Goal: Task Accomplishment & Management: Use online tool/utility

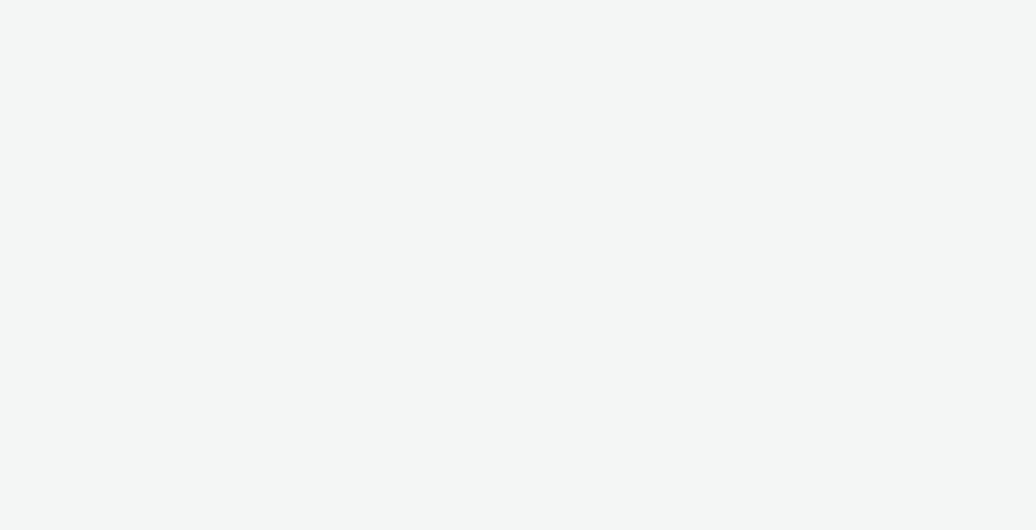
select select "ac009755-aa48-4799-8050-7a339a378eb8"
select select "79162ed7-0017-4339-93b0-3399b708648f"
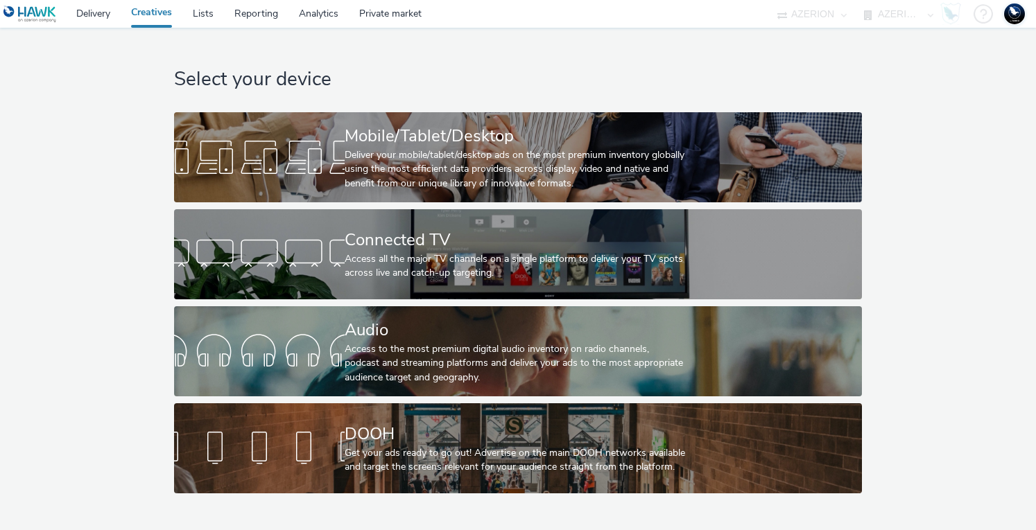
click at [810, 15] on select "75 Media A8 Media Group ABI Media Abkom AB Abovo Ace & Tate Ad-on Media Nordic …" at bounding box center [811, 14] width 83 height 28
select select "9387901d-a129-43df-b0ef-f9e7dbeb676e"
click at [770, 0] on select "75 Media A8 Media Group ABI Media Abkom AB Abovo Ace & Tate Ad-on Media Nordic …" at bounding box center [811, 14] width 83 height 28
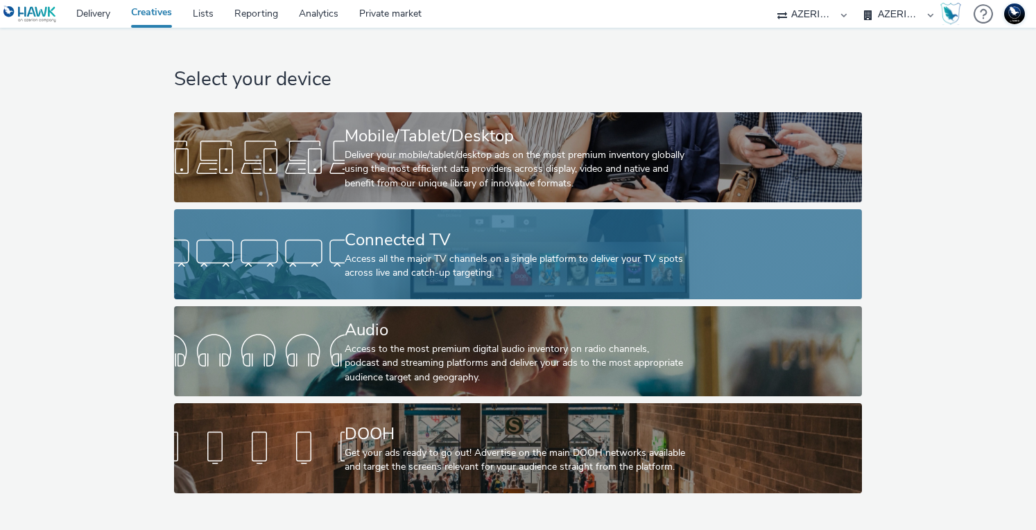
select select "5a94105f-ae37-4383-8db0-523927ef90ba"
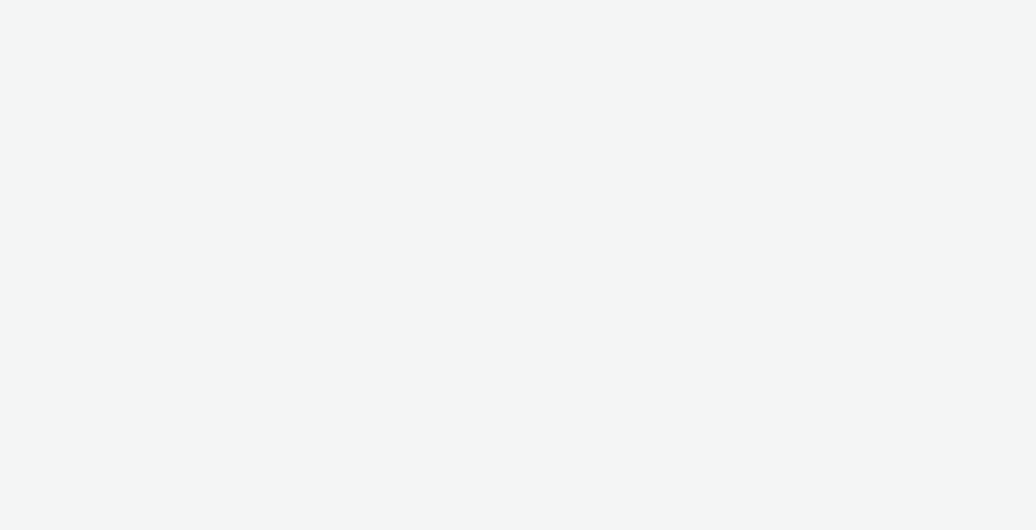
click at [896, 10] on div at bounding box center [518, 265] width 1036 height 530
select select "9387901d-a129-43df-b0ef-f9e7dbeb676e"
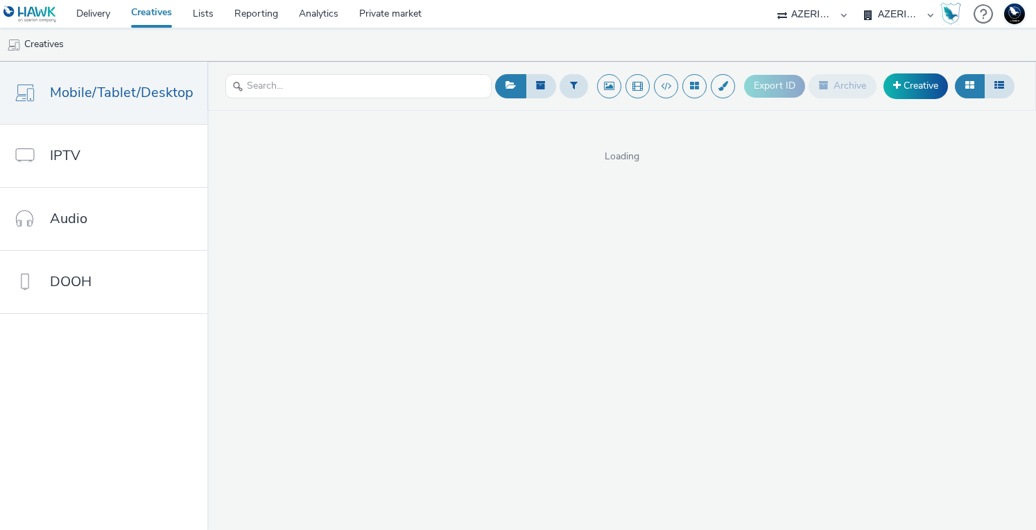
click at [889, 15] on select "AZERION BELGIUM AZERION SURVEY FRANCE AZERION SURVEY GERMANY AZERION SURVEYS" at bounding box center [898, 14] width 83 height 28
select select "47d90c6b-4628-495b-b1d1-cf96ef71660b"
click at [857, 0] on select "AZERION BELGIUM AZERION SURVEY FRANCE AZERION SURVEY GERMANY AZERION SURVEYS" at bounding box center [898, 14] width 83 height 28
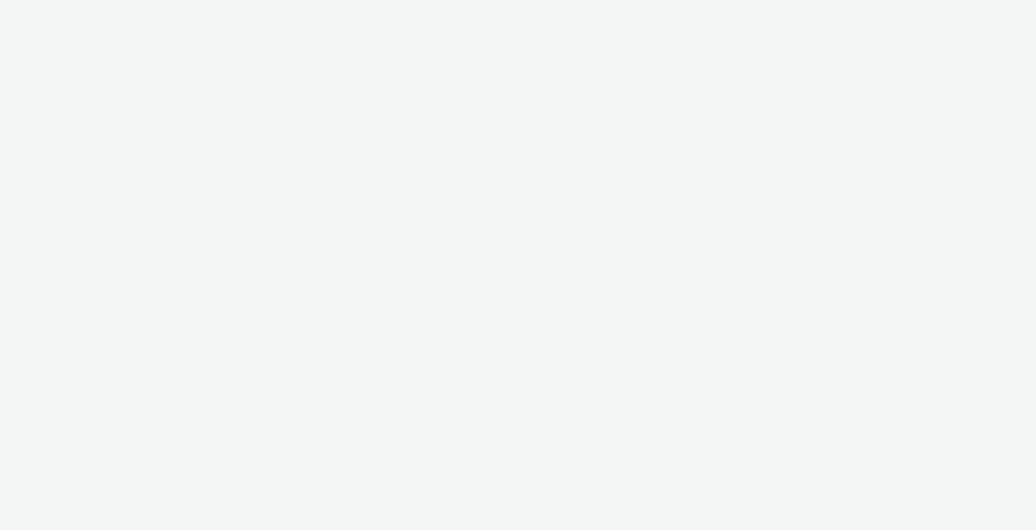
select select "9387901d-a129-43df-b0ef-f9e7dbeb676e"
select select "47d90c6b-4628-495b-b1d1-cf96ef71660b"
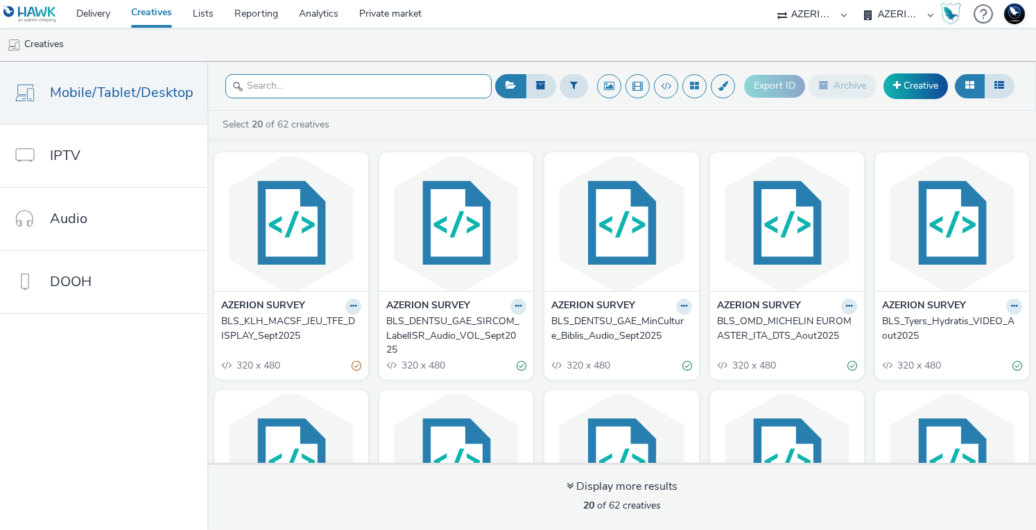
click at [374, 92] on input "text" at bounding box center [358, 86] width 266 height 24
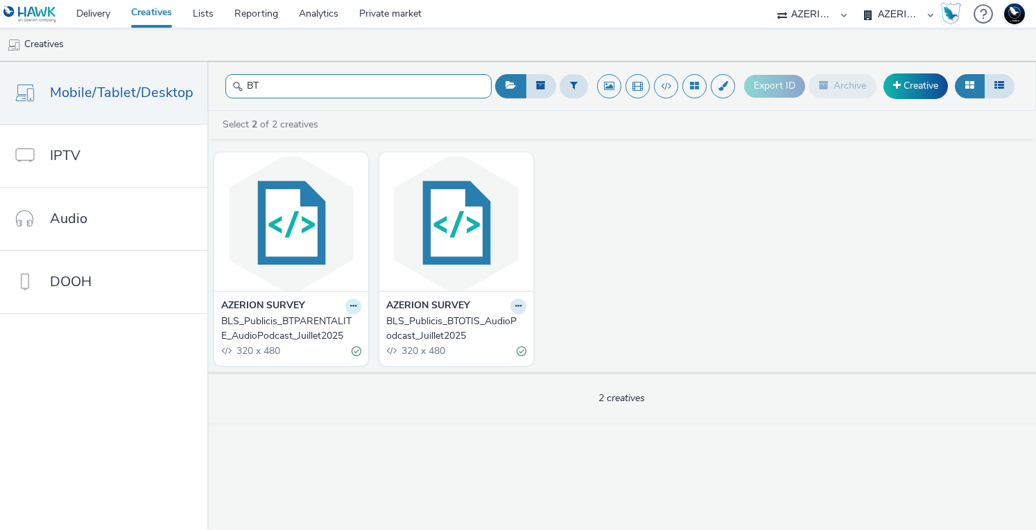
type input "BT"
click at [354, 307] on button at bounding box center [353, 307] width 16 height 16
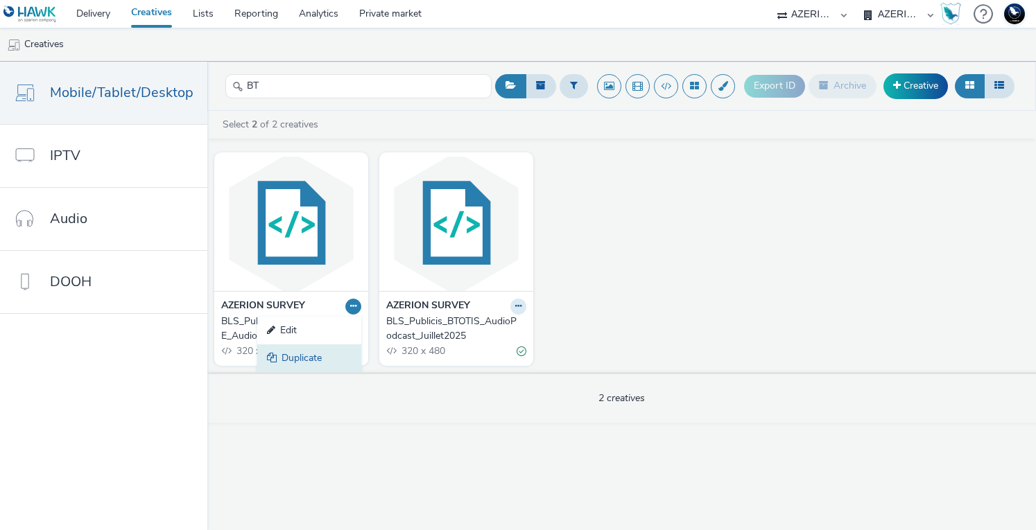
click at [309, 355] on link "Duplicate" at bounding box center [309, 359] width 104 height 28
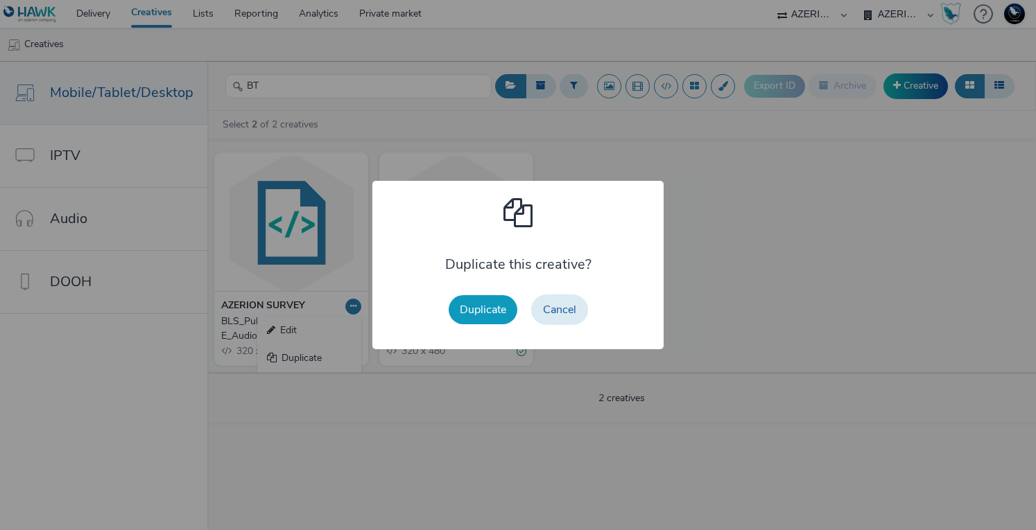
click at [489, 315] on button "Duplicate" at bounding box center [483, 309] width 69 height 29
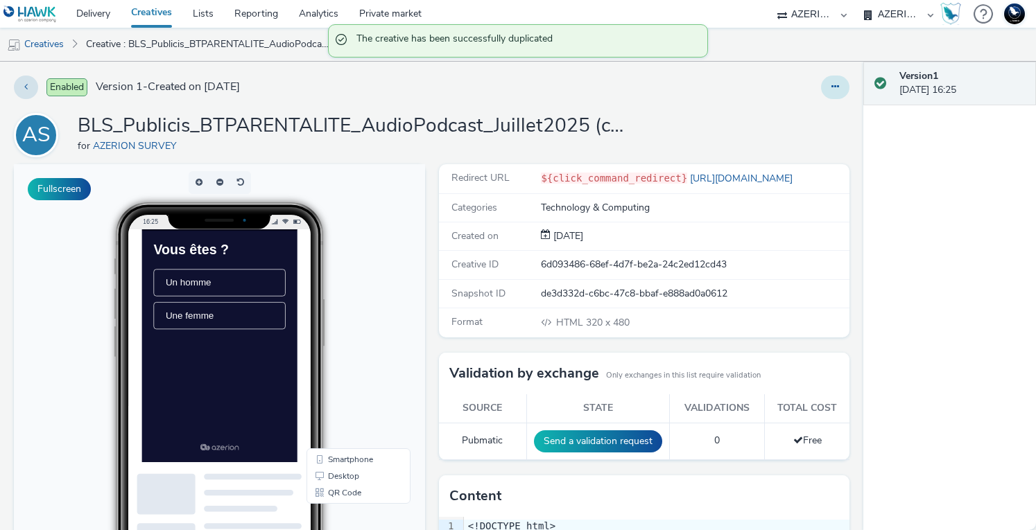
click at [821, 84] on button at bounding box center [835, 88] width 28 height 24
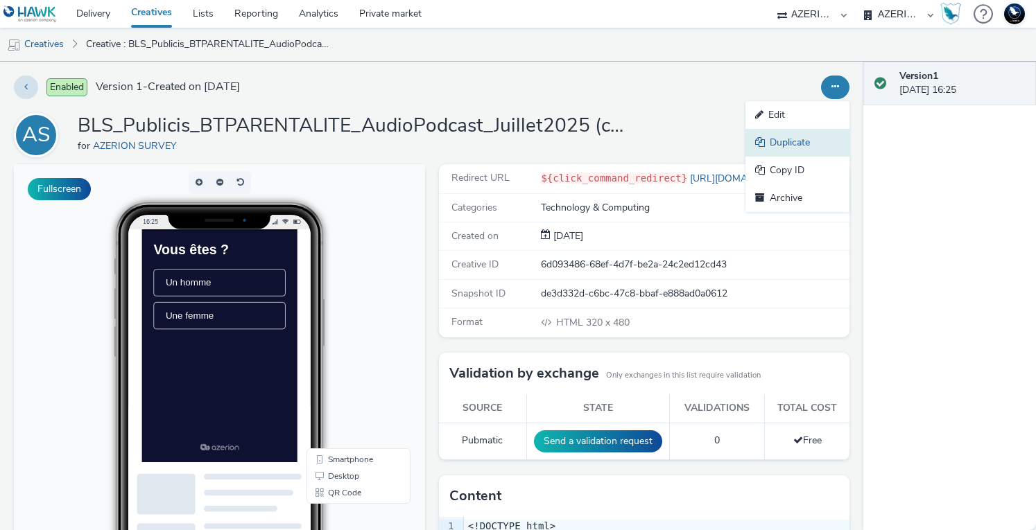
click at [795, 144] on link "Duplicate" at bounding box center [797, 143] width 104 height 28
drag, startPoint x: 830, startPoint y: 74, endPoint x: 826, endPoint y: 88, distance: 14.5
click at [830, 74] on div "Enabled Version 1 - Created on 25 September 2025 AS BLS_Publicis_BTPARENTALITE_…" at bounding box center [431, 296] width 863 height 469
click at [831, 89] on icon at bounding box center [835, 87] width 8 height 10
drag, startPoint x: 787, startPoint y: 121, endPoint x: 771, endPoint y: 124, distance: 16.2
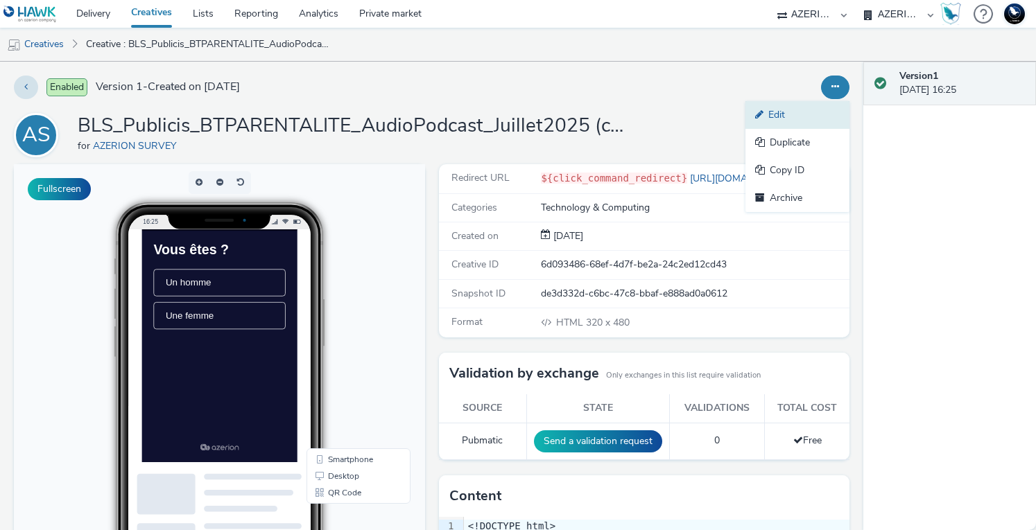
click at [786, 121] on link "Edit" at bounding box center [797, 115] width 104 height 28
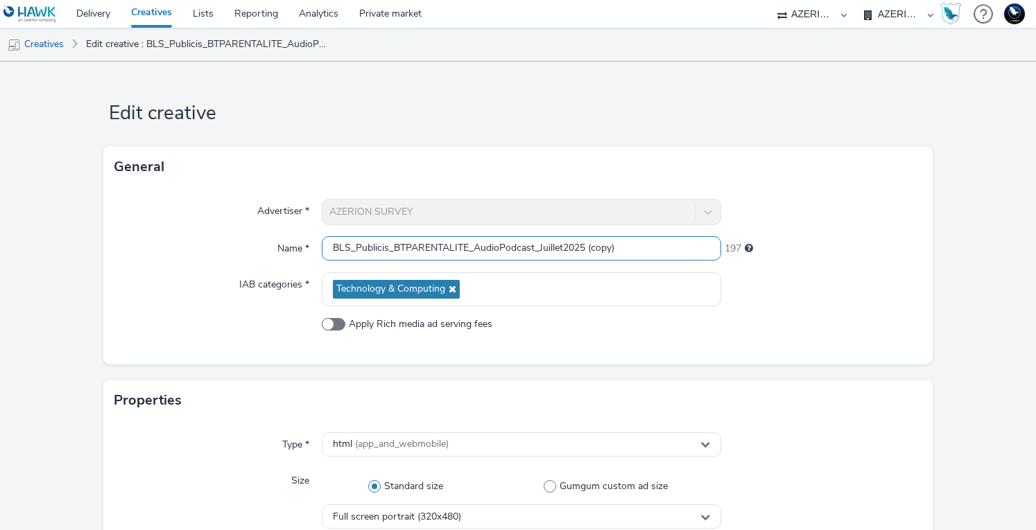
click at [404, 243] on input "BLS_Publicis_BTPARENTALITE_AudioPodcast_Juillet2025 (copy)" at bounding box center [522, 248] width 400 height 24
click at [440, 244] on input "BLS_Publicis_BTPARENTALITE_AudioPodcast_Juillet2025 (copy)" at bounding box center [522, 248] width 400 height 24
click at [470, 243] on input "BLS_Publicis_BTPARENTALITE_AudioPodcast_Juillet2025 (copy)" at bounding box center [522, 248] width 400 height 24
type input "BLS_Publicis_BTGIGA_AudioPodcast_SEPT2025"
click at [155, 260] on div "Name *" at bounding box center [217, 248] width 207 height 25
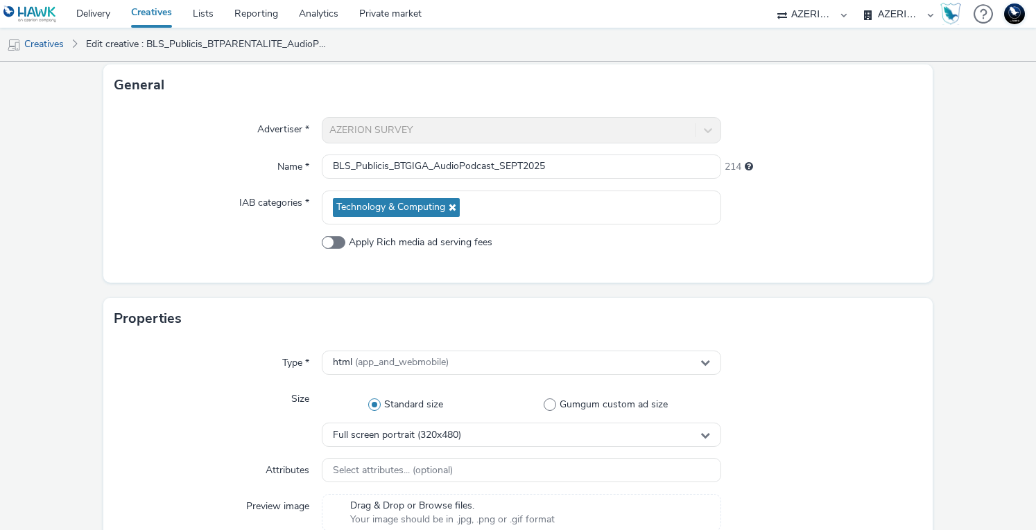
scroll to position [139, 0]
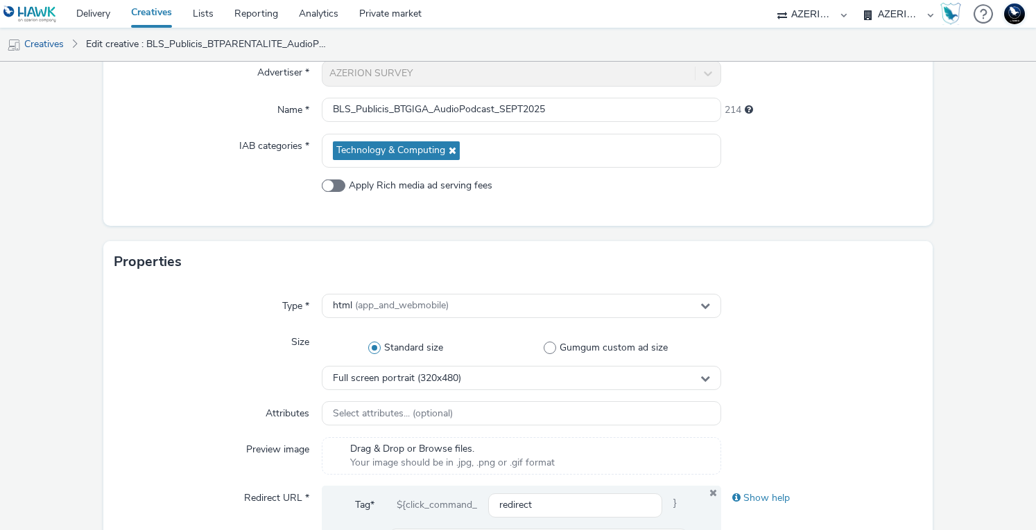
click at [856, 367] on div at bounding box center [821, 360] width 200 height 60
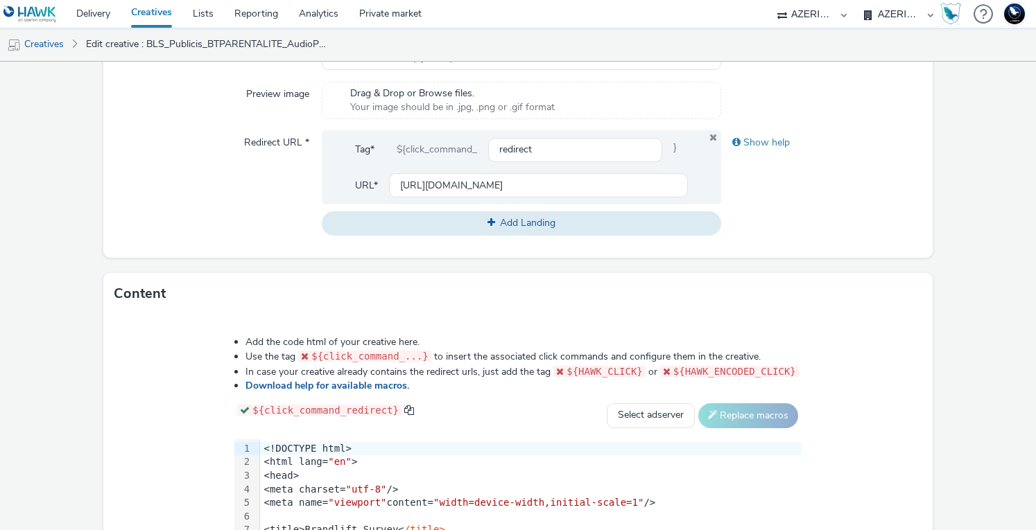
scroll to position [485, 0]
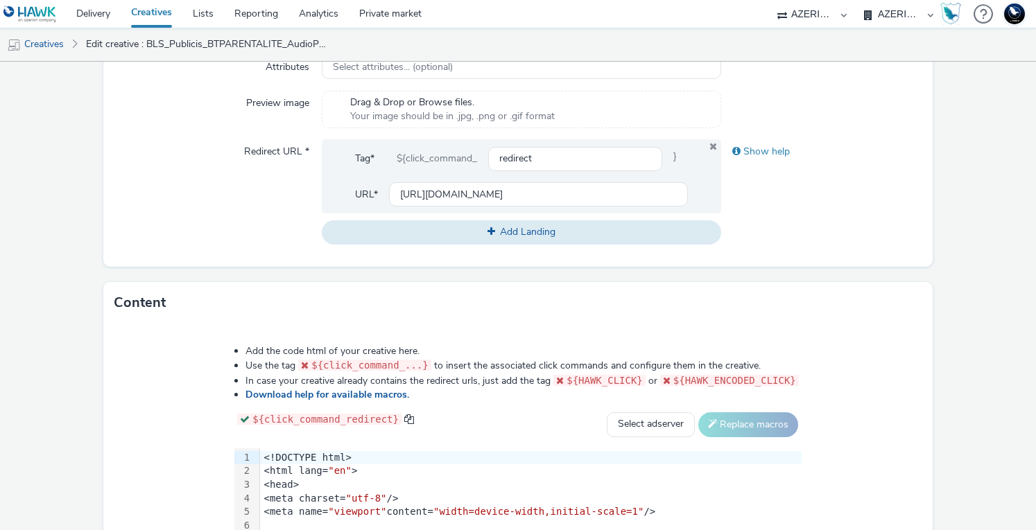
click at [821, 232] on div "Show help" at bounding box center [821, 191] width 200 height 105
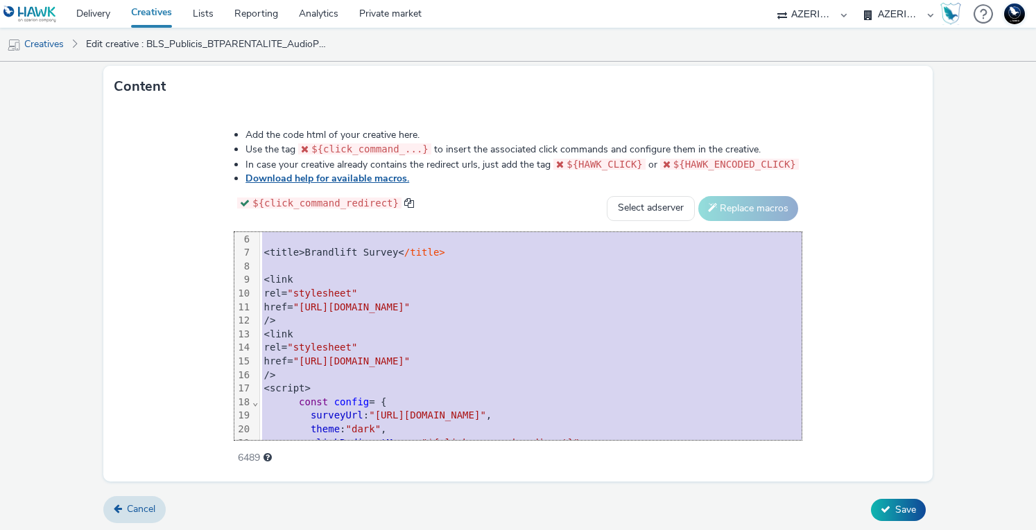
scroll to position [0, 0]
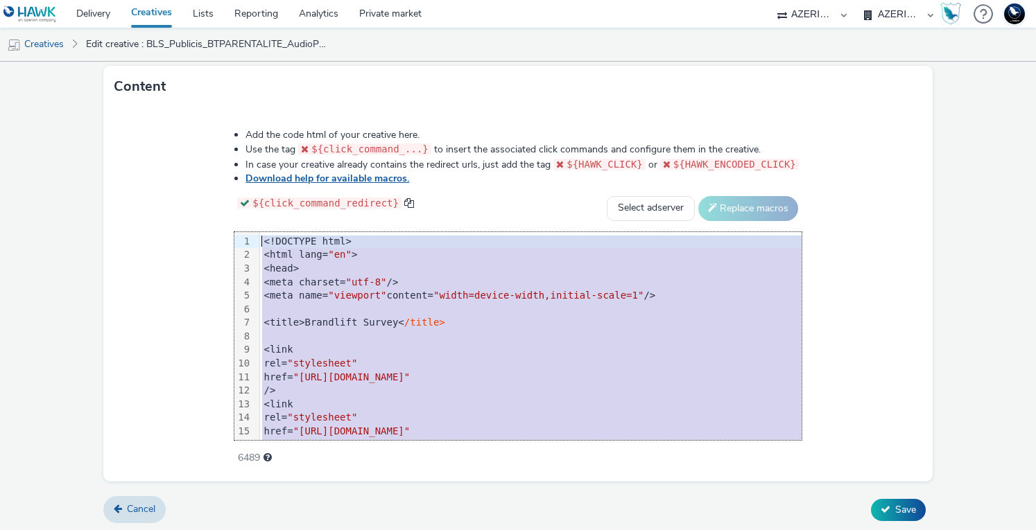
drag, startPoint x: 300, startPoint y: 422, endPoint x: 257, endPoint y: 174, distance: 252.0
click at [257, 174] on div "Add the code html of your creative here. Use the tag ${click_command_...} to in…" at bounding box center [517, 289] width 667 height 341
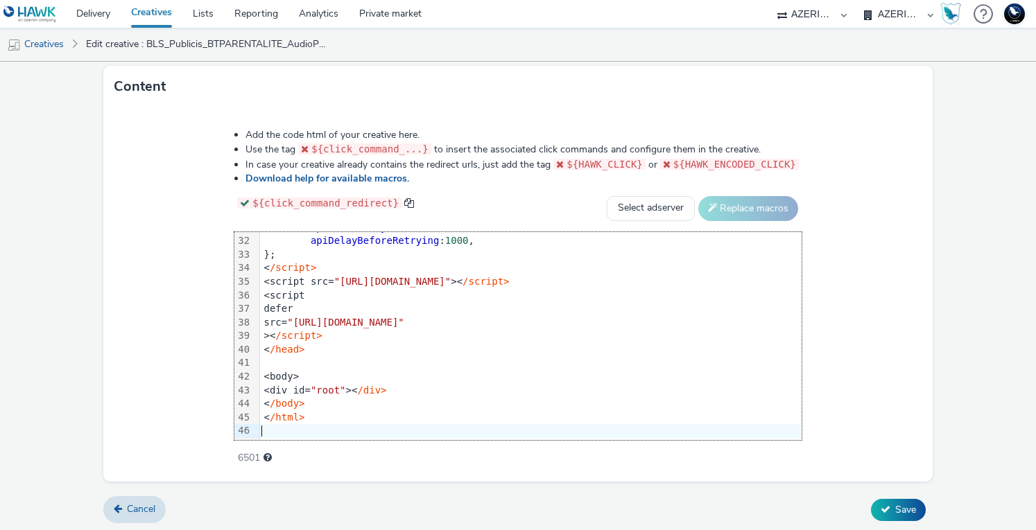
scroll to position [422, 0]
click at [900, 505] on span "Save" at bounding box center [905, 509] width 21 height 13
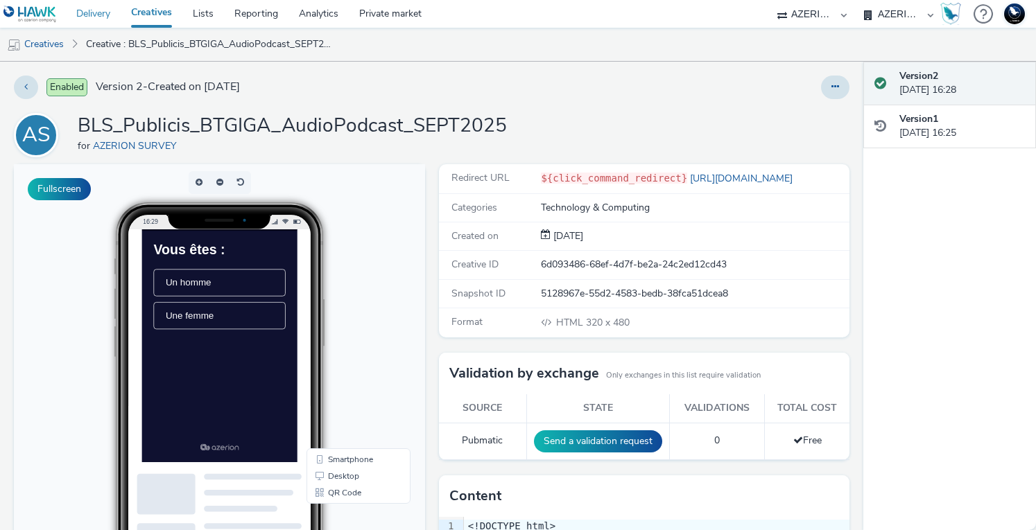
click at [85, 15] on link "Delivery" at bounding box center [93, 14] width 55 height 28
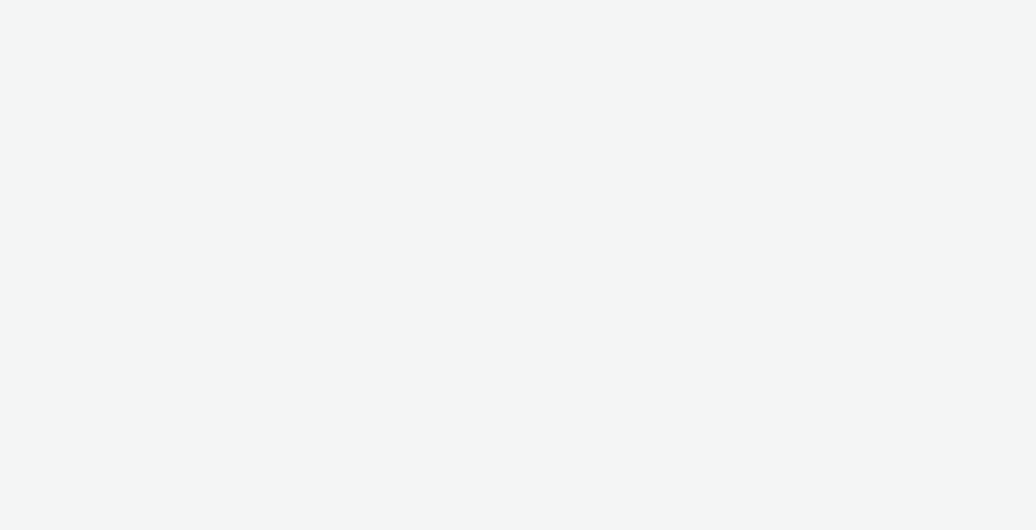
select select "11a7df10-284f-415c-b52a-427acf4c31ae"
select select "75a9a1c6-4a3b-42a3-8a2e-a6fed47b6934"
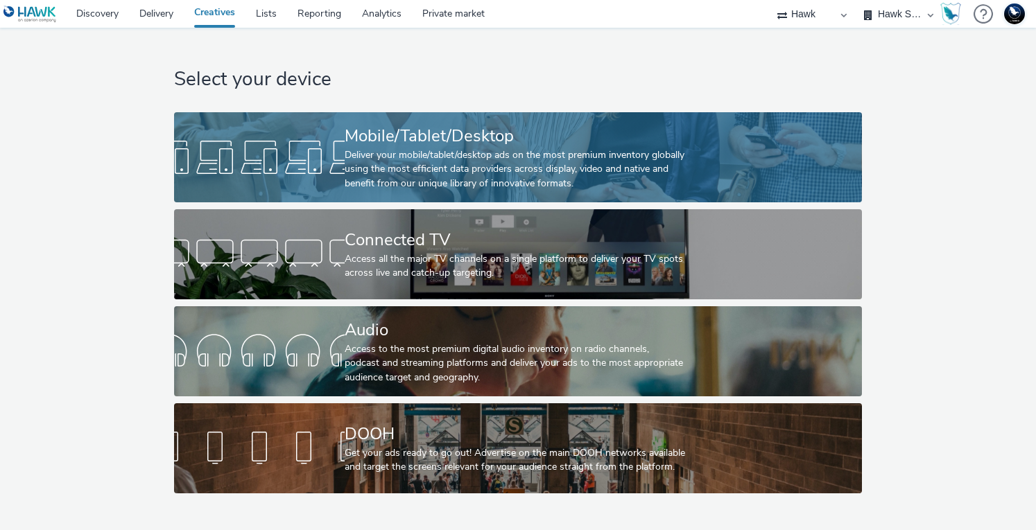
click at [600, 153] on div "Deliver your mobile/tablet/desktop ads on the most premium inventory globally u…" at bounding box center [515, 169] width 341 height 42
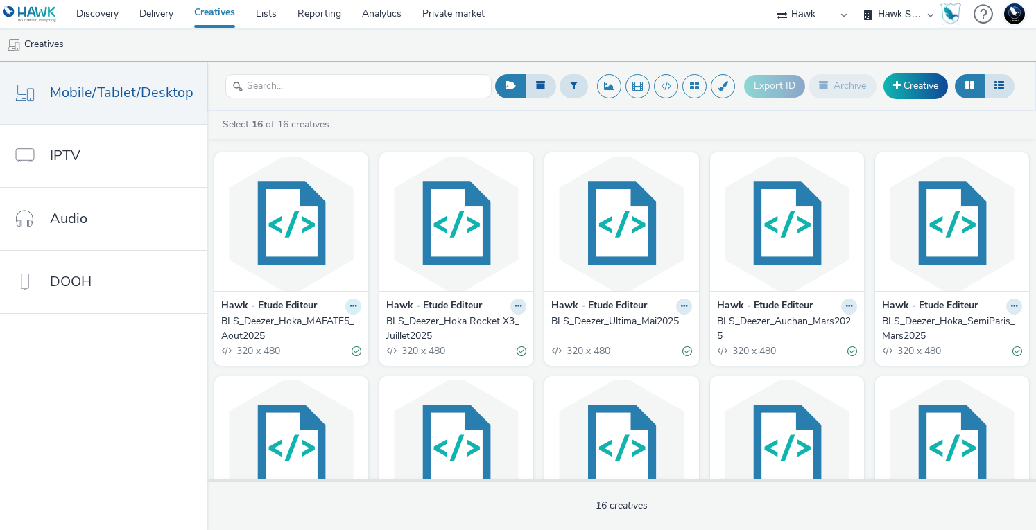
click at [351, 306] on icon at bounding box center [353, 306] width 6 height 8
click at [313, 354] on link "Duplicate" at bounding box center [309, 359] width 104 height 28
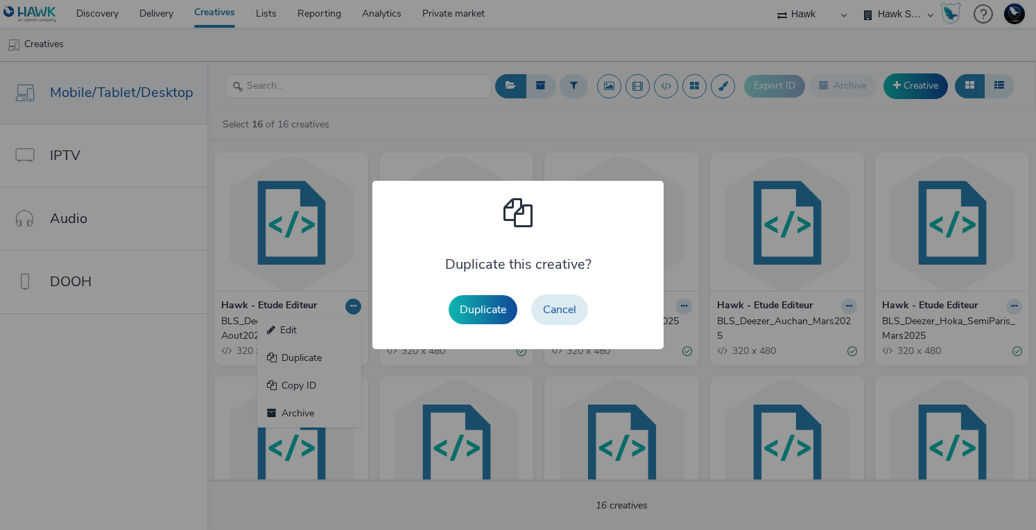
click at [473, 309] on button "Duplicate" at bounding box center [483, 309] width 69 height 29
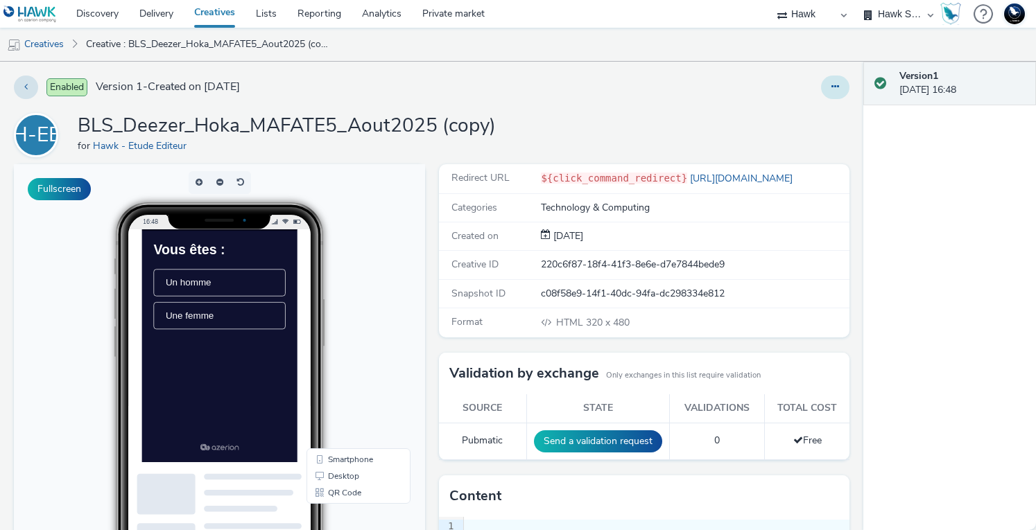
click at [836, 92] on button at bounding box center [835, 88] width 28 height 24
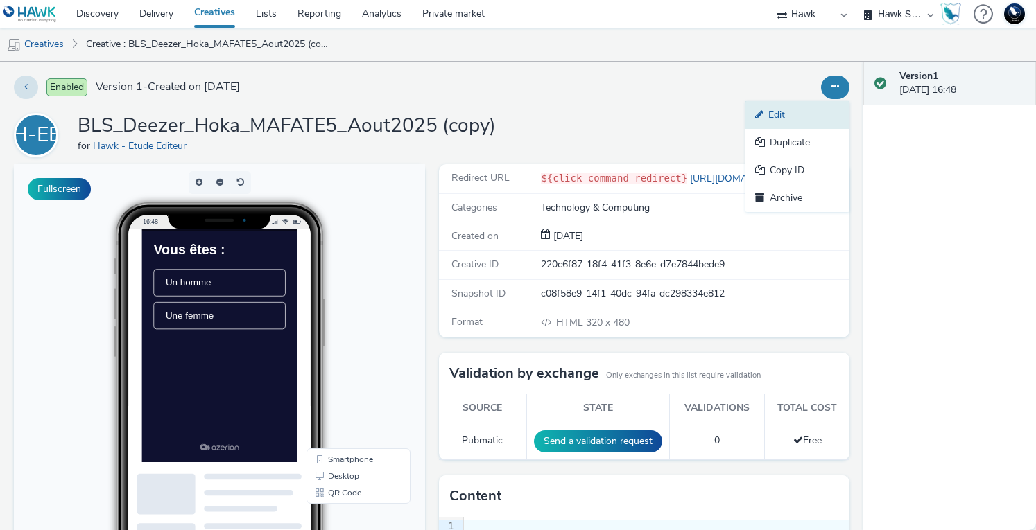
click at [777, 119] on link "Edit" at bounding box center [797, 115] width 104 height 28
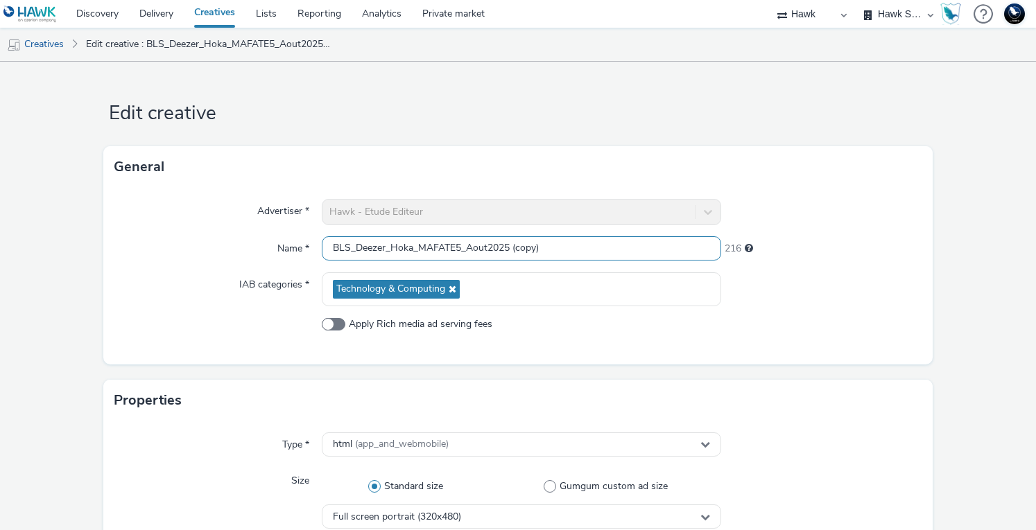
click at [377, 246] on input "BLS_Deezer_Hoka_MAFATE5_Aout2025 (copy)" at bounding box center [522, 248] width 400 height 24
drag, startPoint x: 413, startPoint y: 249, endPoint x: 258, endPoint y: 173, distance: 173.0
click at [455, 247] on input "BLS_Deezer_Hoka_MAFATE5_Aout2025 (copy)" at bounding box center [522, 248] width 400 height 24
click at [585, 245] on input "BLS_Deezer_Hoka_Brand_Sept2025 (copy)" at bounding box center [522, 248] width 400 height 24
type input "BLS_Deezer_Hoka_Brand_Sept2025"
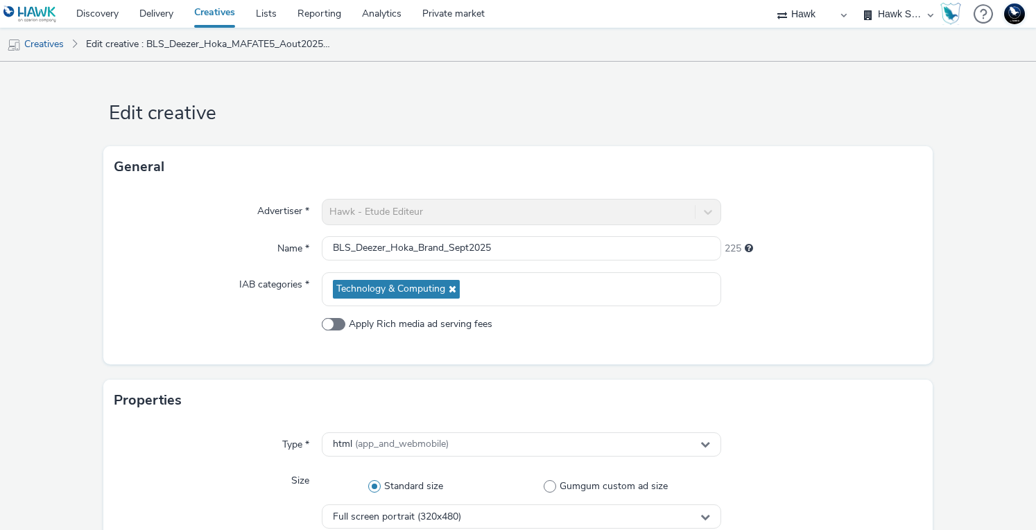
click at [843, 292] on div at bounding box center [821, 289] width 200 height 34
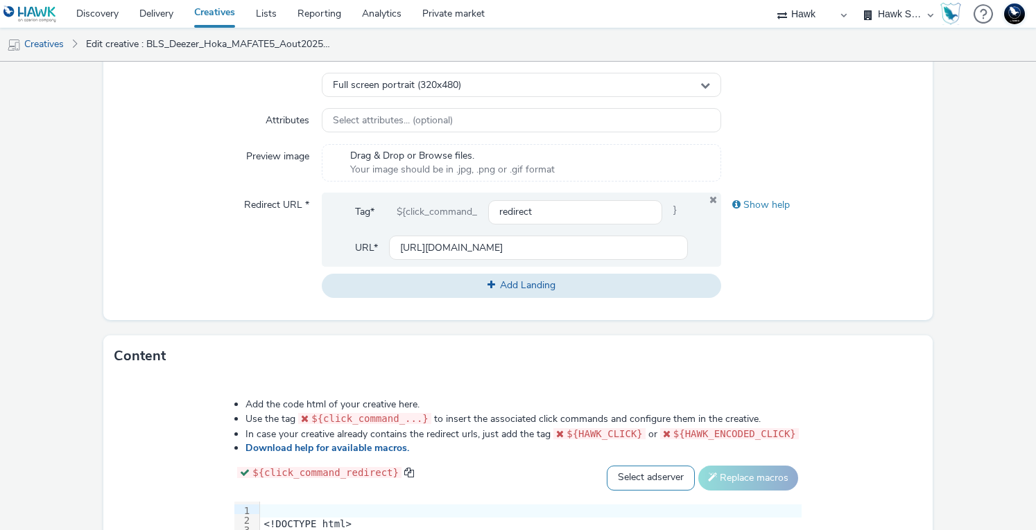
scroll to position [555, 0]
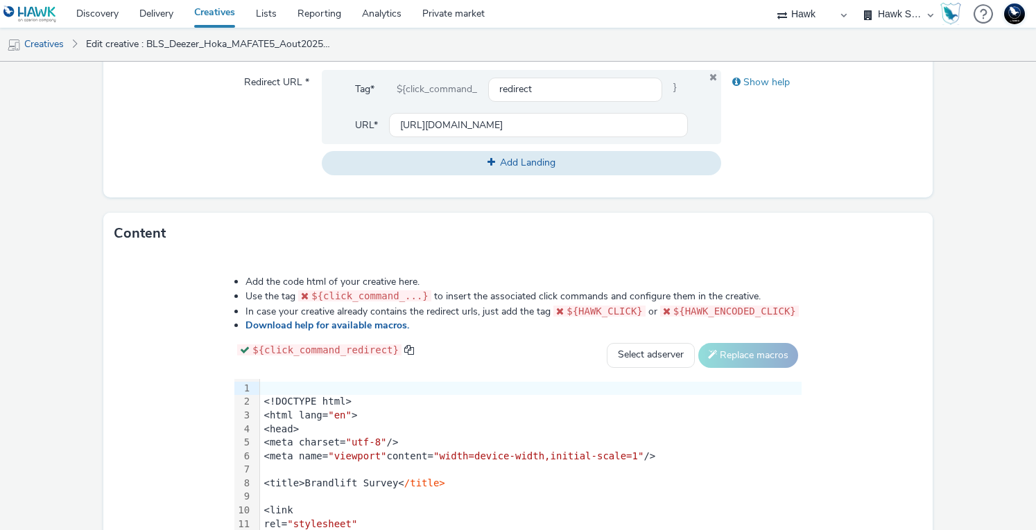
click at [138, 383] on div "Add the code html of your creative here. Use the tag ${click_command_...} to in…" at bounding box center [517, 441] width 829 height 374
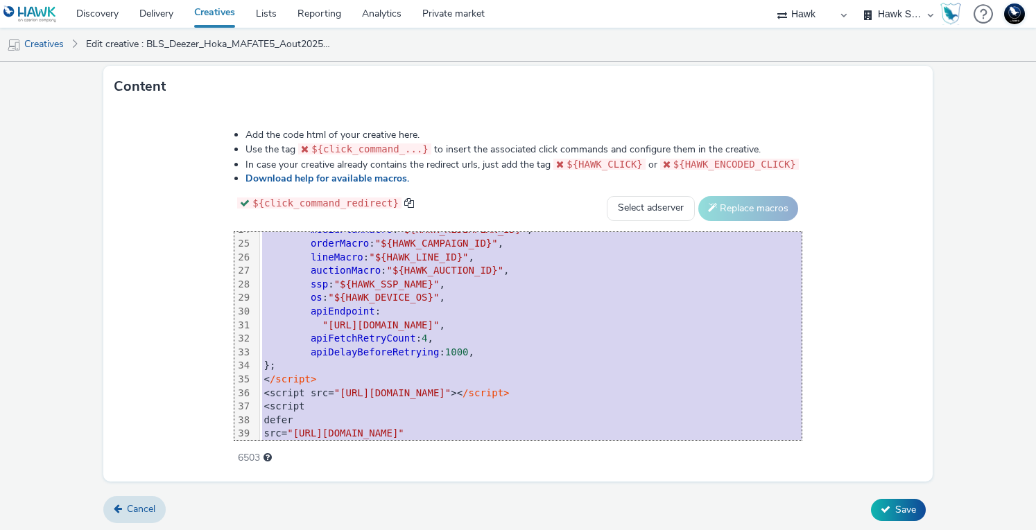
scroll to position [422, 0]
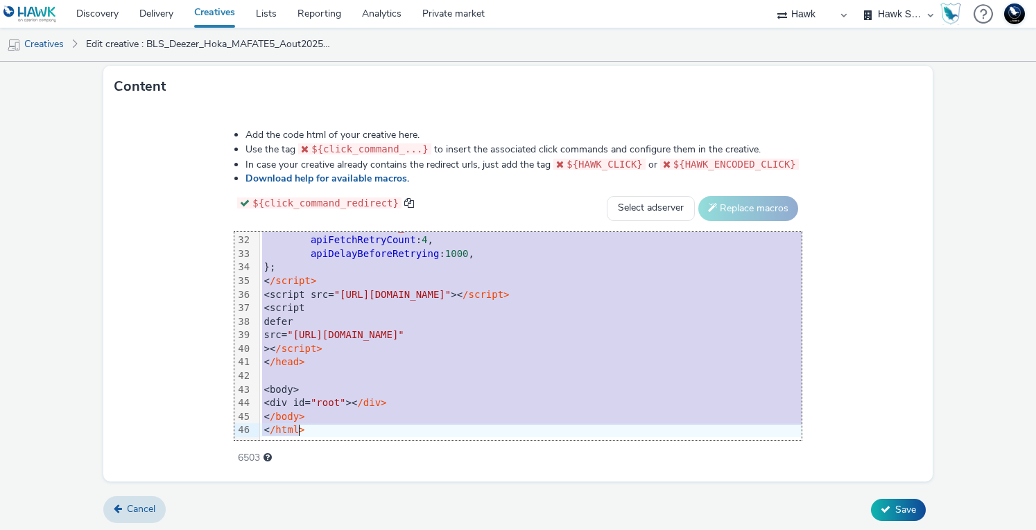
drag, startPoint x: 220, startPoint y: 252, endPoint x: 523, endPoint y: 420, distance: 346.7
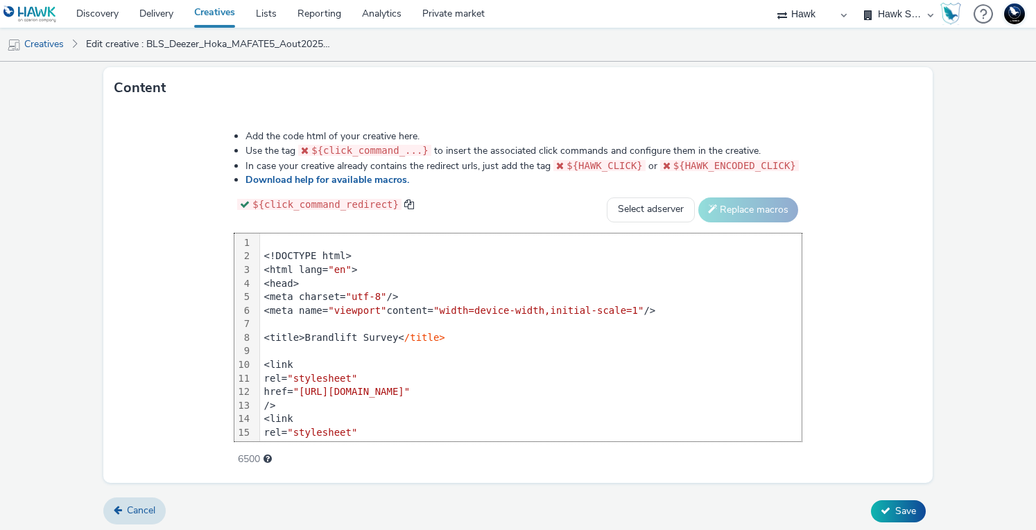
scroll to position [702, 0]
click at [881, 504] on button "Save" at bounding box center [898, 510] width 55 height 22
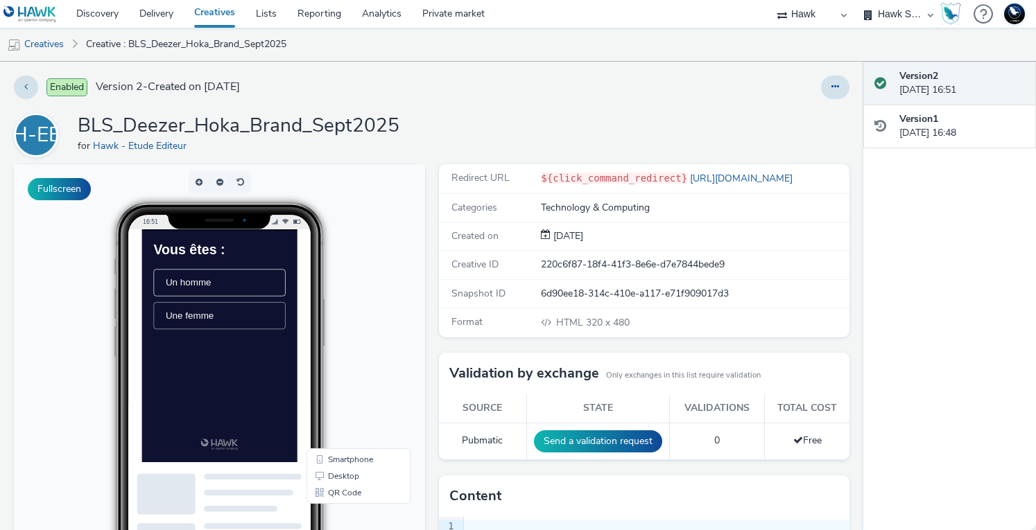
click at [239, 372] on li "Une femme" at bounding box center [252, 353] width 189 height 39
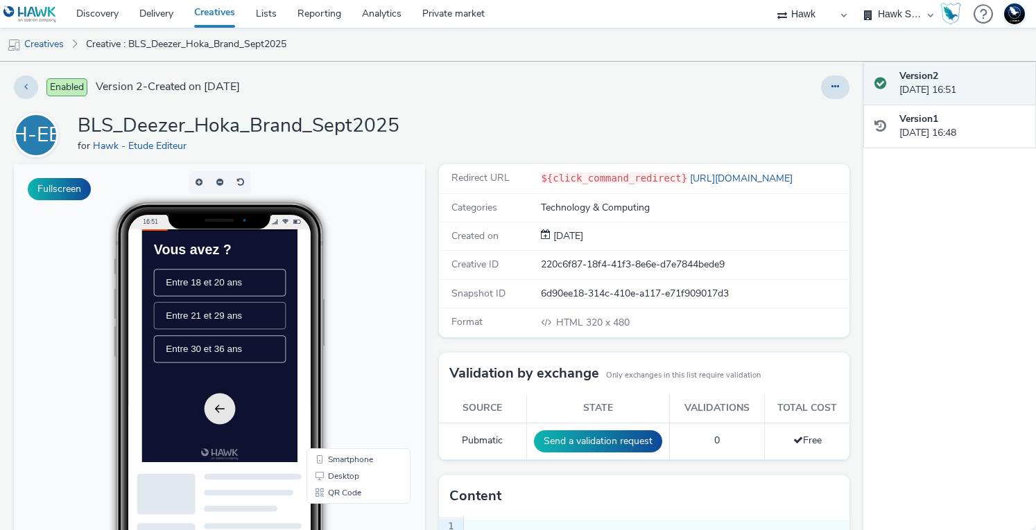
click at [242, 349] on li "Entre 21 et 29 ans" at bounding box center [252, 353] width 189 height 39
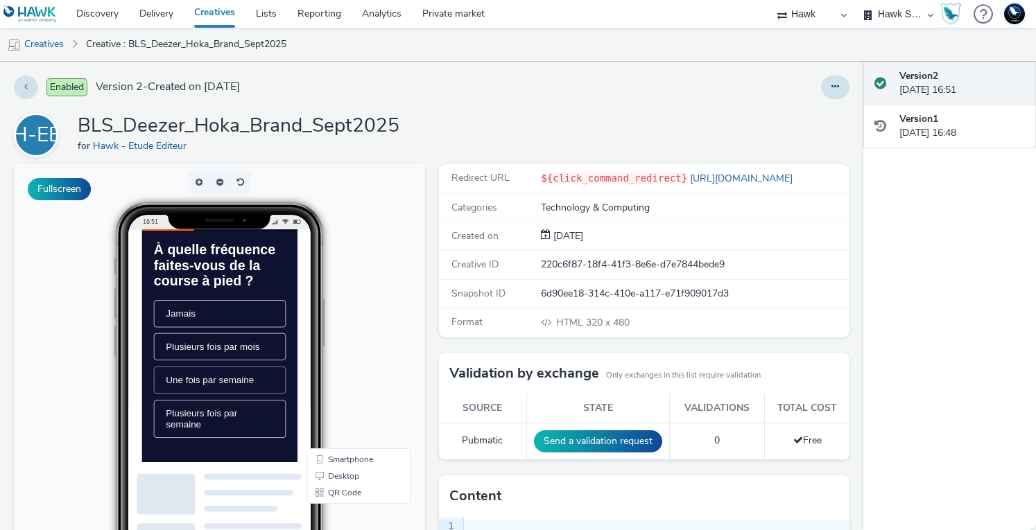
click at [252, 452] on span "Une fois par semaine" at bounding box center [237, 445] width 125 height 15
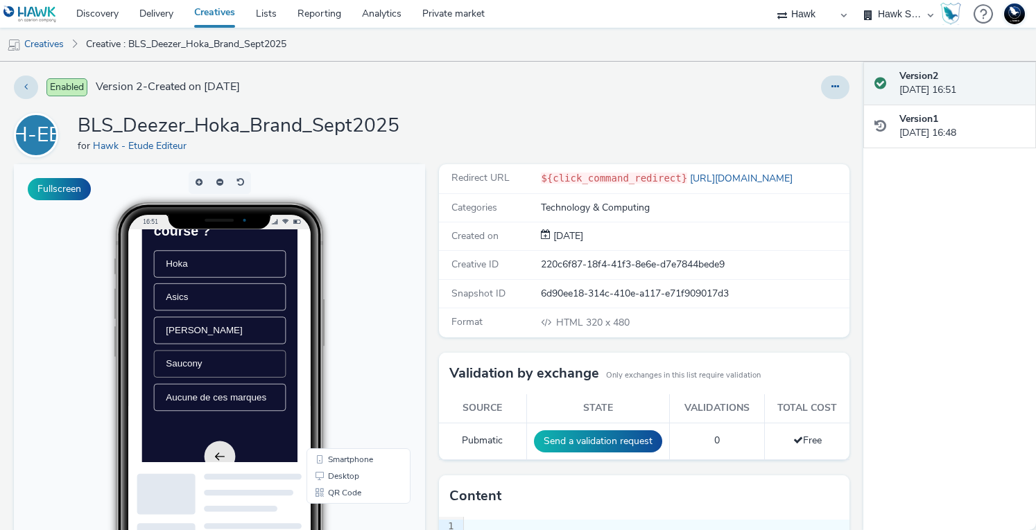
scroll to position [139, 0]
click at [239, 297] on li "Hoka" at bounding box center [252, 278] width 189 height 39
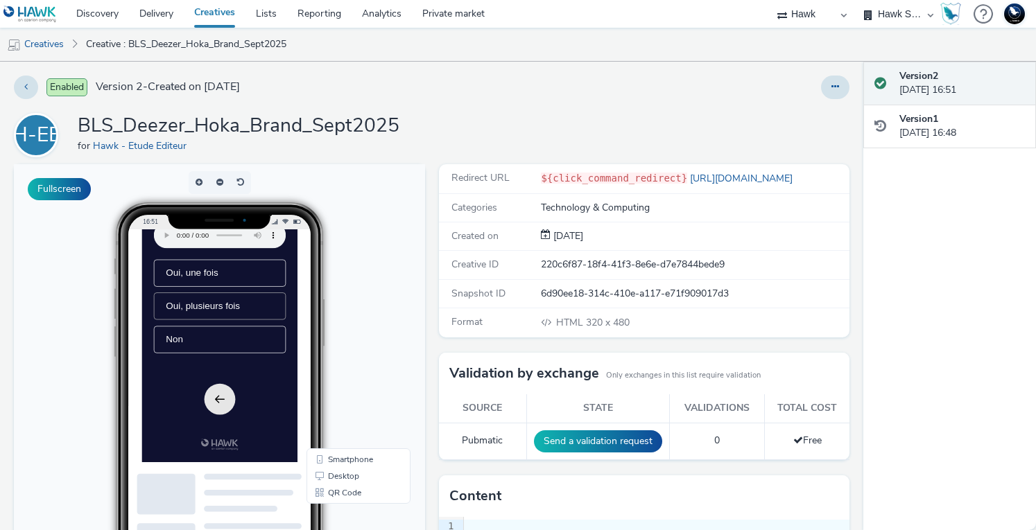
click at [263, 346] on span "Oui, plusieurs fois" at bounding box center [228, 338] width 106 height 15
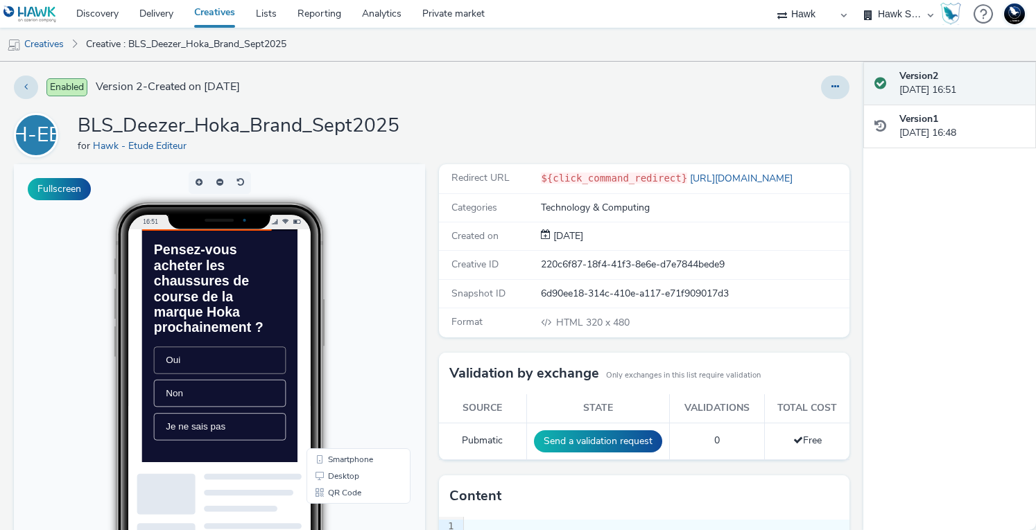
scroll to position [69, 0]
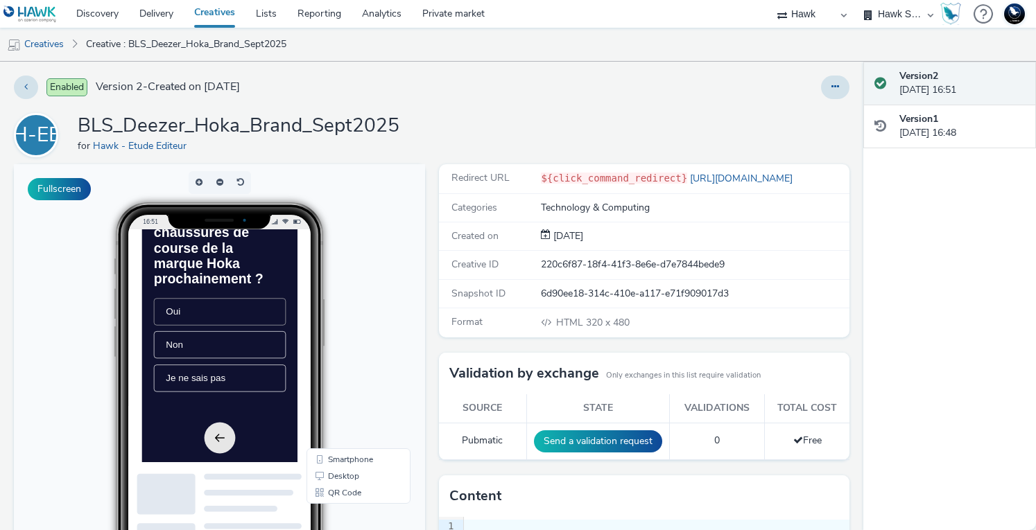
click at [270, 367] on li "Oui" at bounding box center [252, 347] width 189 height 39
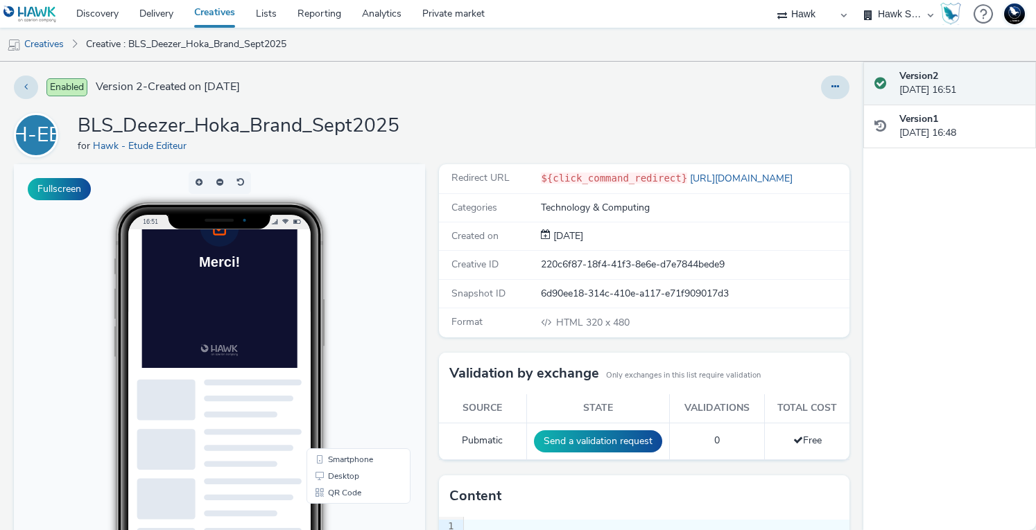
scroll to position [139, 0]
drag, startPoint x: 676, startPoint y: 135, endPoint x: 596, endPoint y: 73, distance: 101.8
click at [675, 135] on div "H-EE BLS_Deezer_Hoka_Brand_Sept2025 for Hawk - Etude Editeur" at bounding box center [431, 135] width 835 height 44
click at [157, 18] on link "Delivery" at bounding box center [156, 14] width 55 height 28
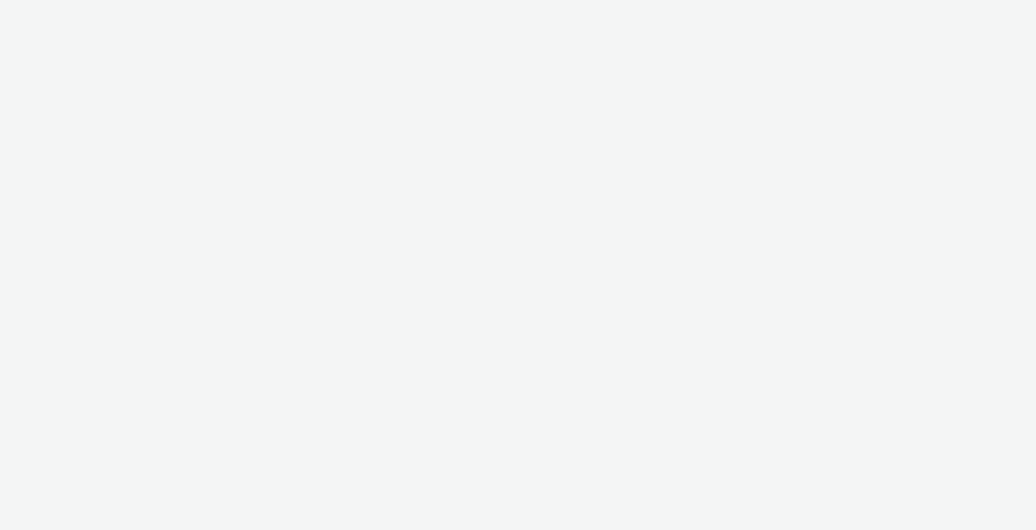
select select "11a7df10-284f-415c-b52a-427acf4c31ae"
select select "75a9a1c6-4a3b-42a3-8a2e-a6fed47b6934"
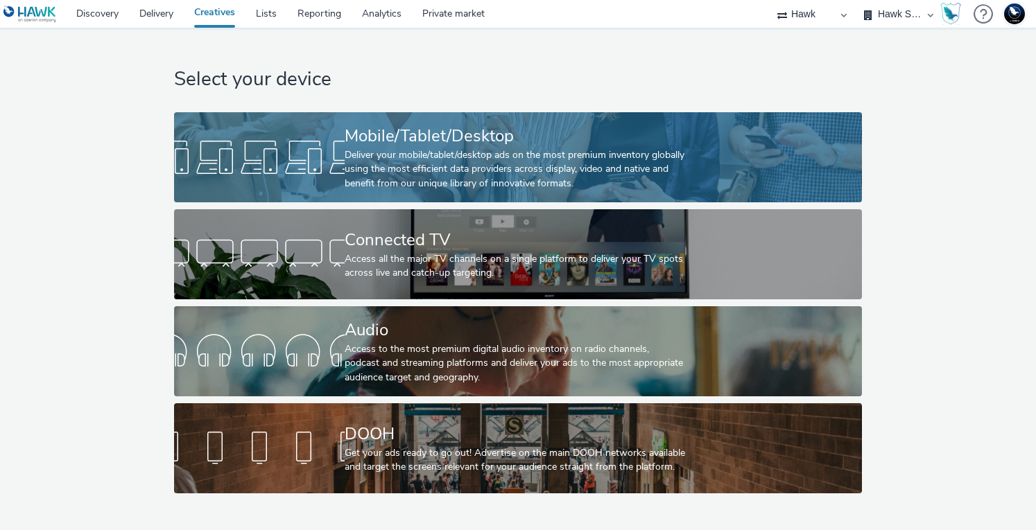
click at [453, 162] on div "Deliver your mobile/tablet/desktop ads on the most premium inventory globally u…" at bounding box center [515, 169] width 341 height 42
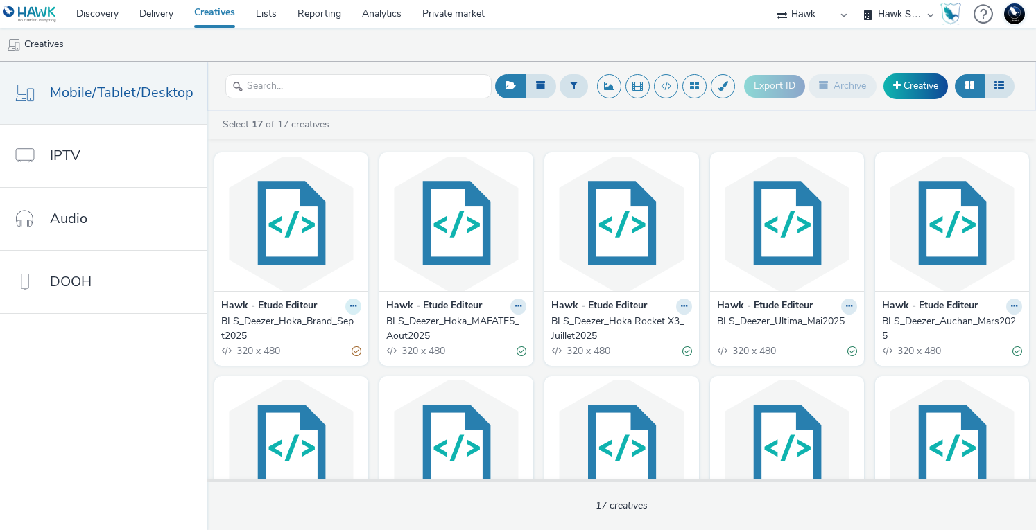
click at [354, 306] on button at bounding box center [353, 307] width 16 height 16
click at [311, 355] on link "Duplicate" at bounding box center [309, 359] width 104 height 28
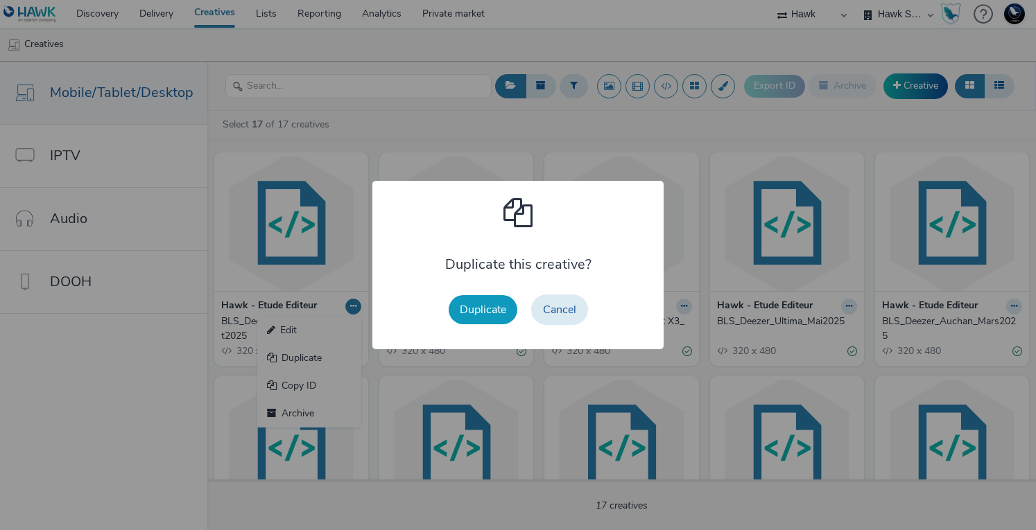
click at [484, 309] on button "Duplicate" at bounding box center [483, 309] width 69 height 29
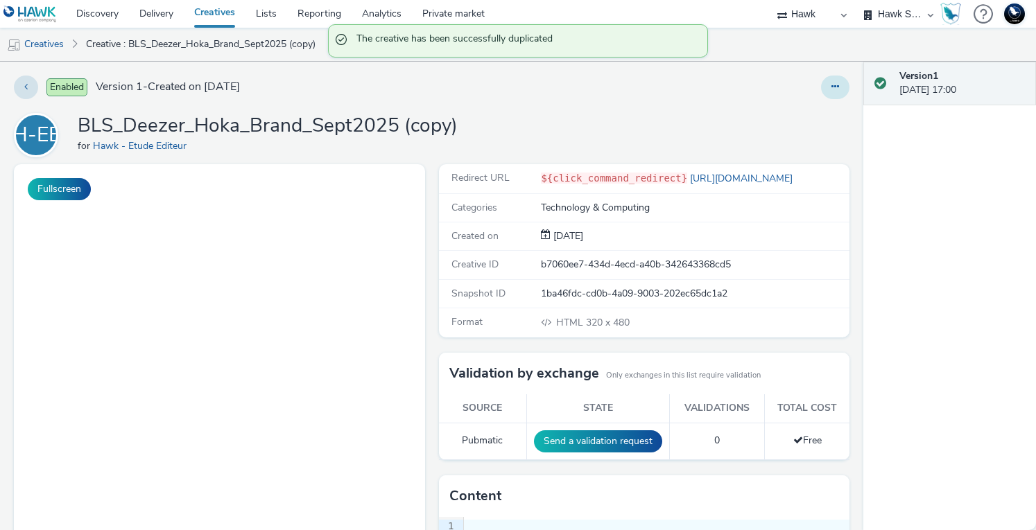
click at [829, 82] on button at bounding box center [835, 88] width 28 height 24
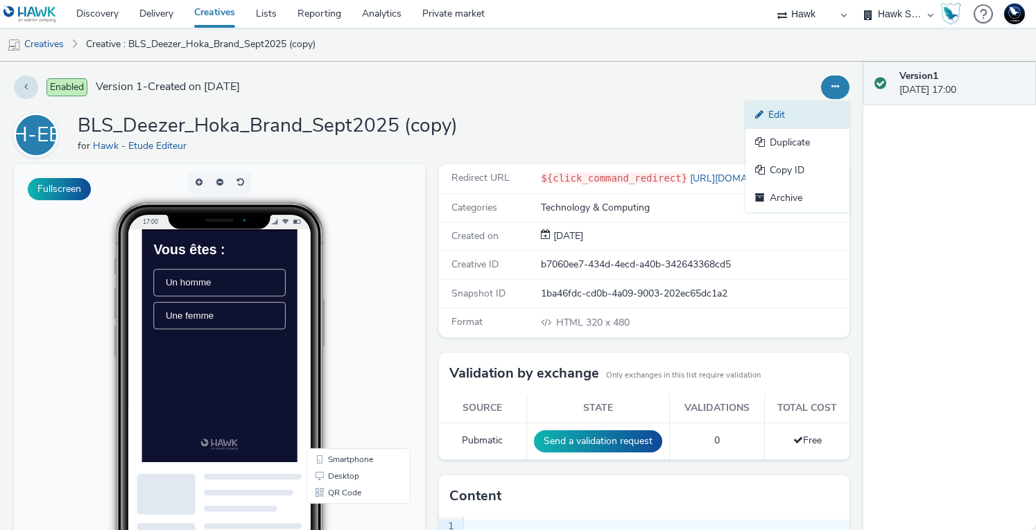
click at [773, 123] on link "Edit" at bounding box center [797, 115] width 104 height 28
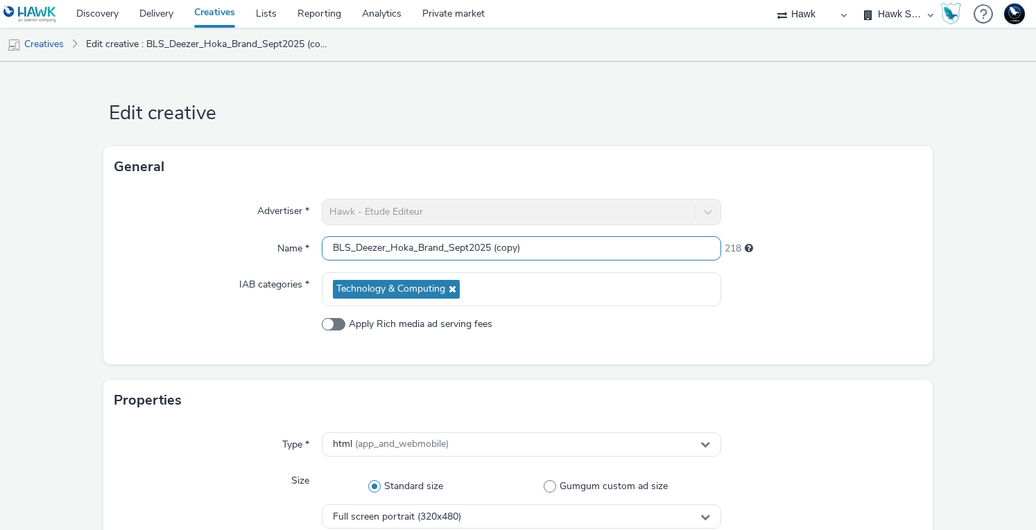
drag, startPoint x: 388, startPoint y: 247, endPoint x: 442, endPoint y: 250, distance: 54.9
click at [442, 250] on input "BLS_Deezer_Hoka_Brand_Sept2025 (copy)" at bounding box center [522, 248] width 400 height 24
type input "BLS_Deezer_BASICFIT_Sept2025"
click at [803, 315] on div "Advertiser * Hawk - Etude Editeur Name * BLS_Deezer_BASICFIT_Sept2025 227 IAB c…" at bounding box center [517, 276] width 829 height 177
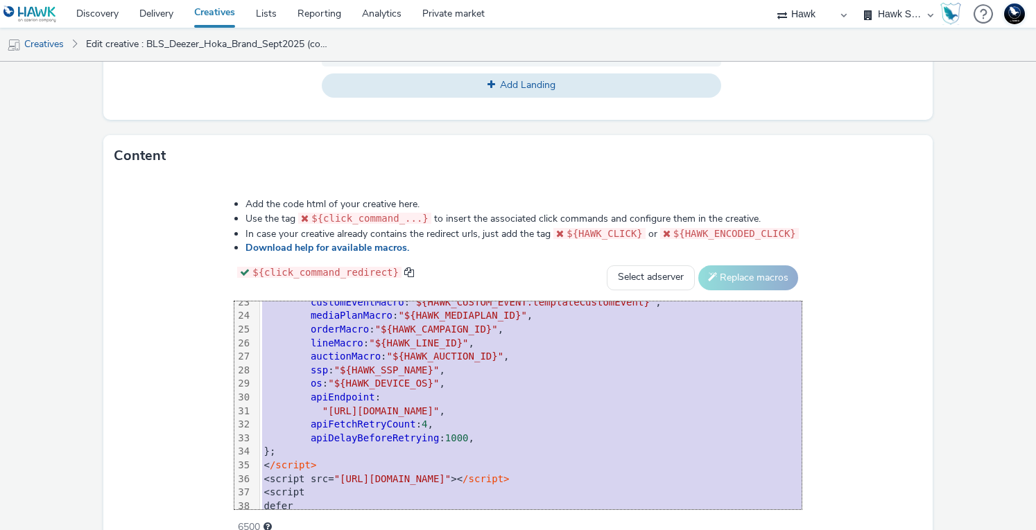
scroll to position [435, 0]
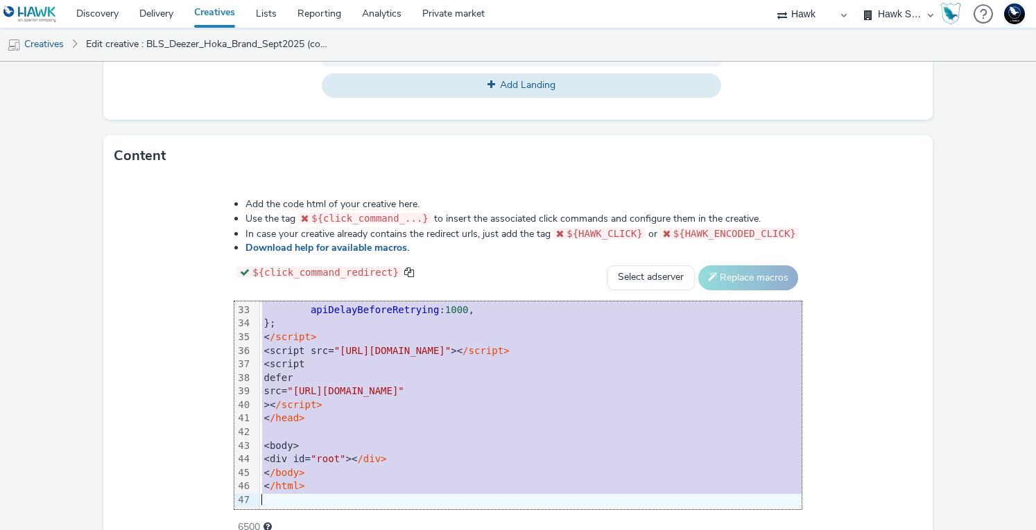
drag, startPoint x: 232, startPoint y: 313, endPoint x: 352, endPoint y: 562, distance: 276.6
click at [352, 530] on html "Discovery Delivery Creatives Lists Reporting Analytics Private market 75 Media …" at bounding box center [518, 265] width 1036 height 530
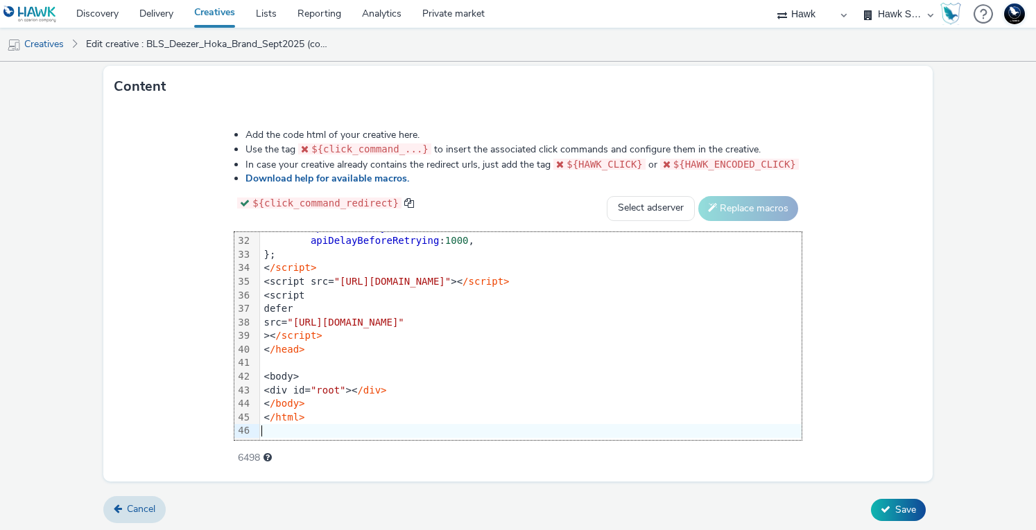
scroll to position [422, 0]
click at [895, 503] on span "Save" at bounding box center [905, 509] width 21 height 13
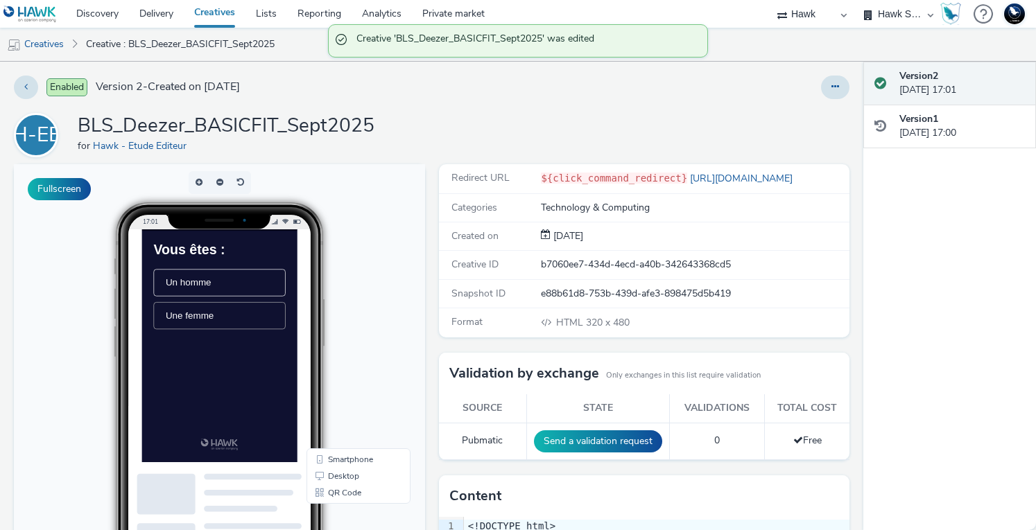
click at [274, 370] on li "Une femme" at bounding box center [252, 353] width 189 height 39
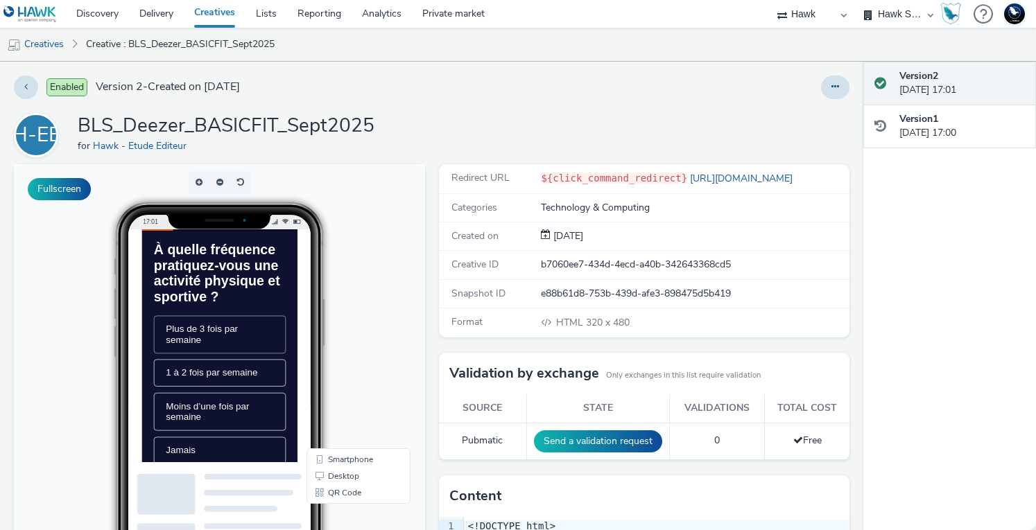
click at [273, 386] on span "Plus de 3 fois par semaine" at bounding box center [226, 380] width 103 height 30
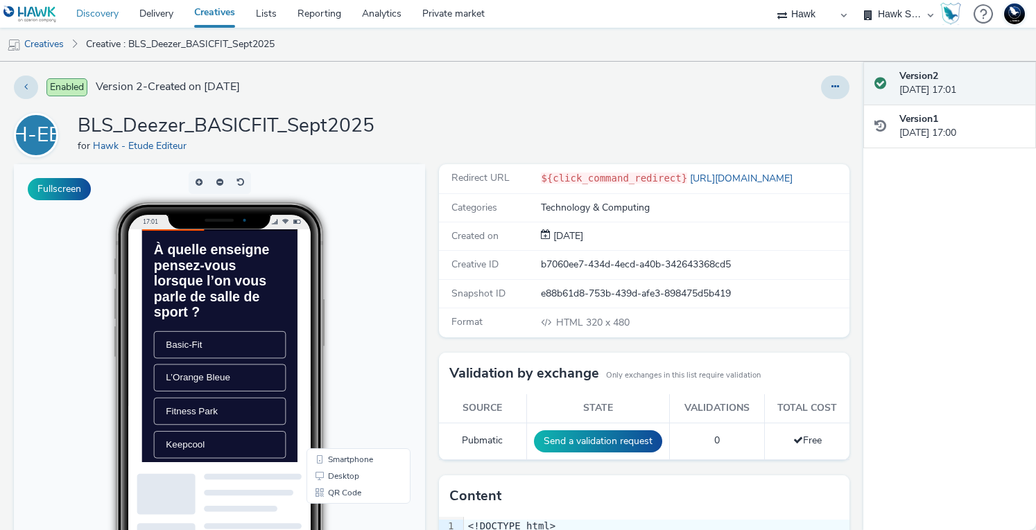
click at [97, 15] on link "Discovery" at bounding box center [97, 14] width 63 height 28
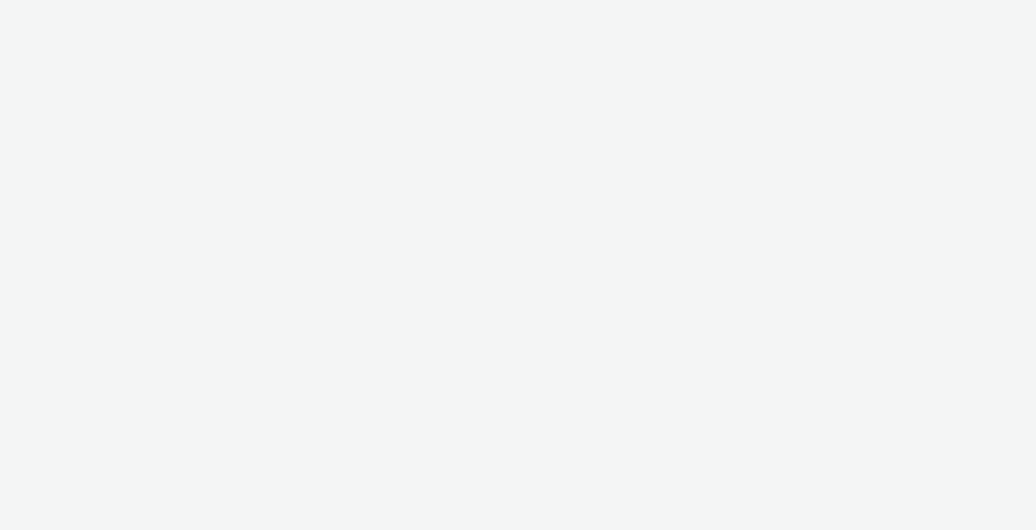
select select "11a7df10-284f-415c-b52a-427acf4c31ae"
select select "75a9a1c6-4a3b-42a3-8a2e-a6fed47b6934"
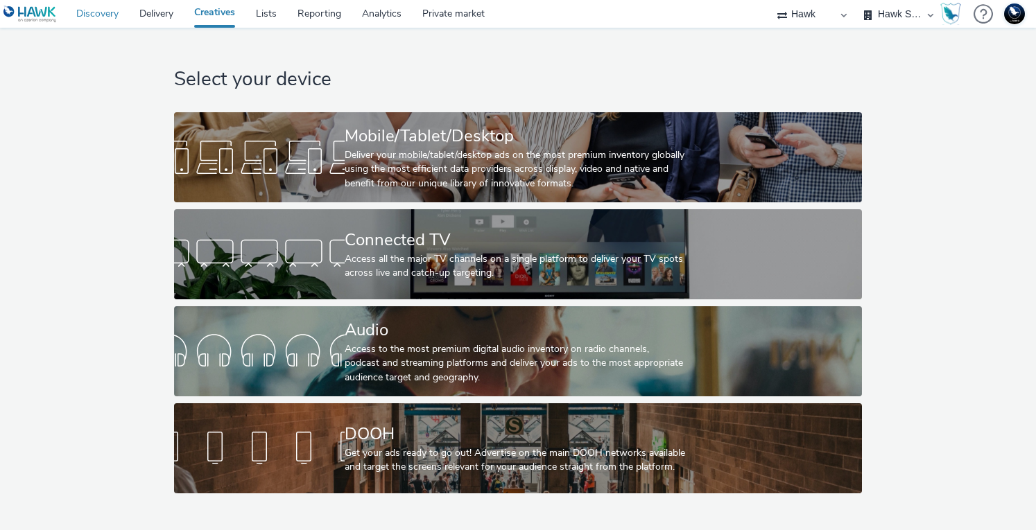
click at [105, 15] on link "Discovery" at bounding box center [97, 14] width 63 height 28
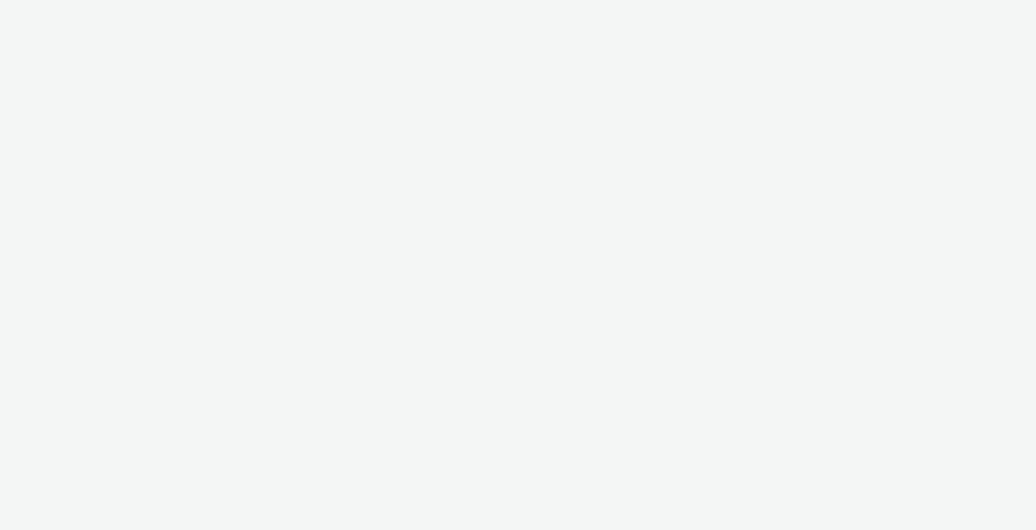
select select "11a7df10-284f-415c-b52a-427acf4c31ae"
select select "75a9a1c6-4a3b-42a3-8a2e-a6fed47b6934"
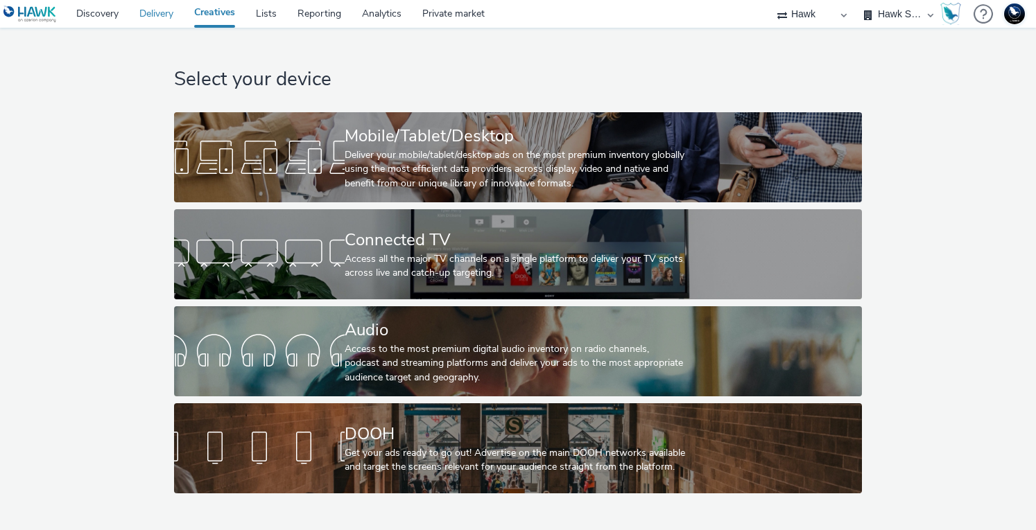
click at [156, 16] on link "Delivery" at bounding box center [156, 14] width 55 height 28
